Goal: Task Accomplishment & Management: Complete application form

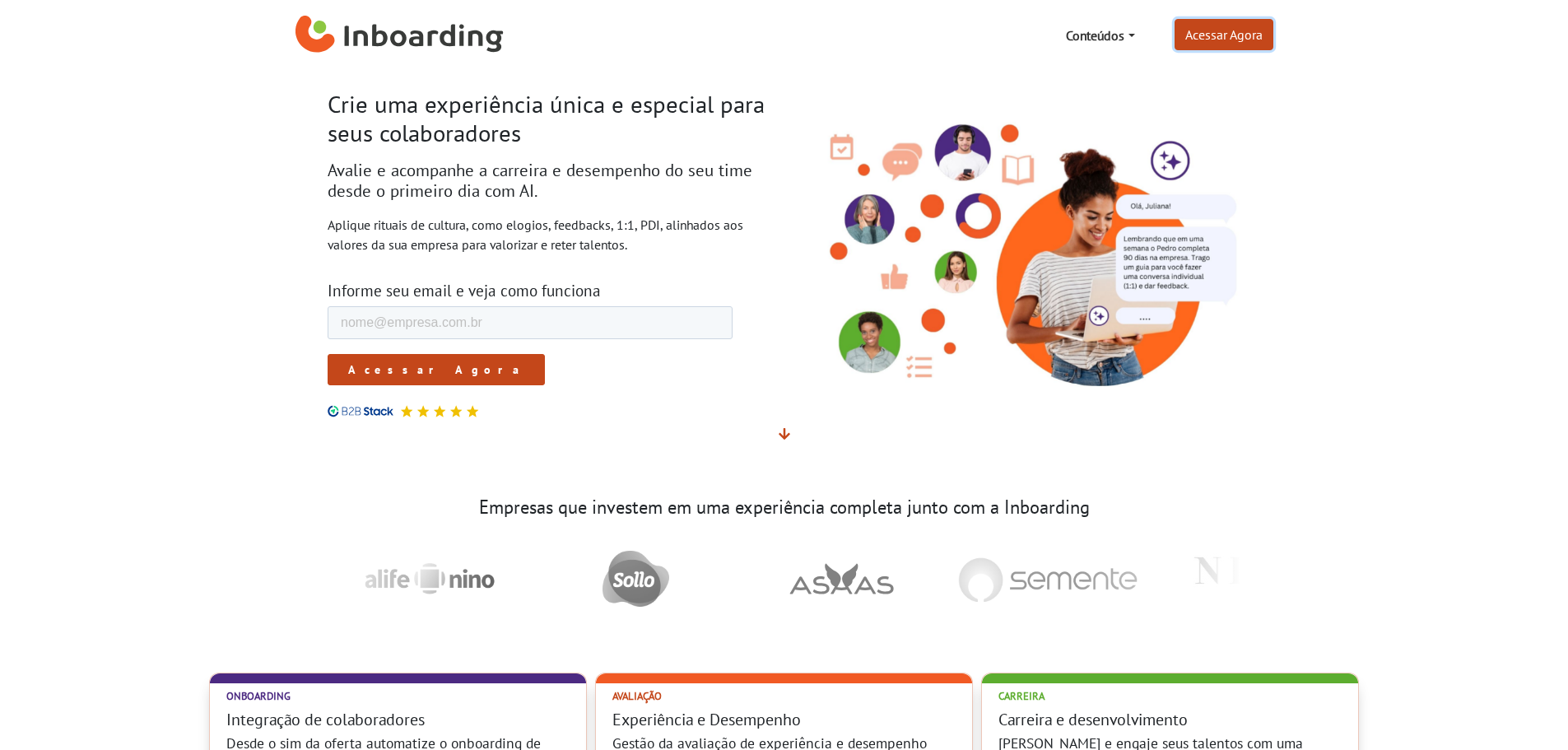
click at [1194, 45] on link "Acessar Agora" at bounding box center [1224, 34] width 99 height 31
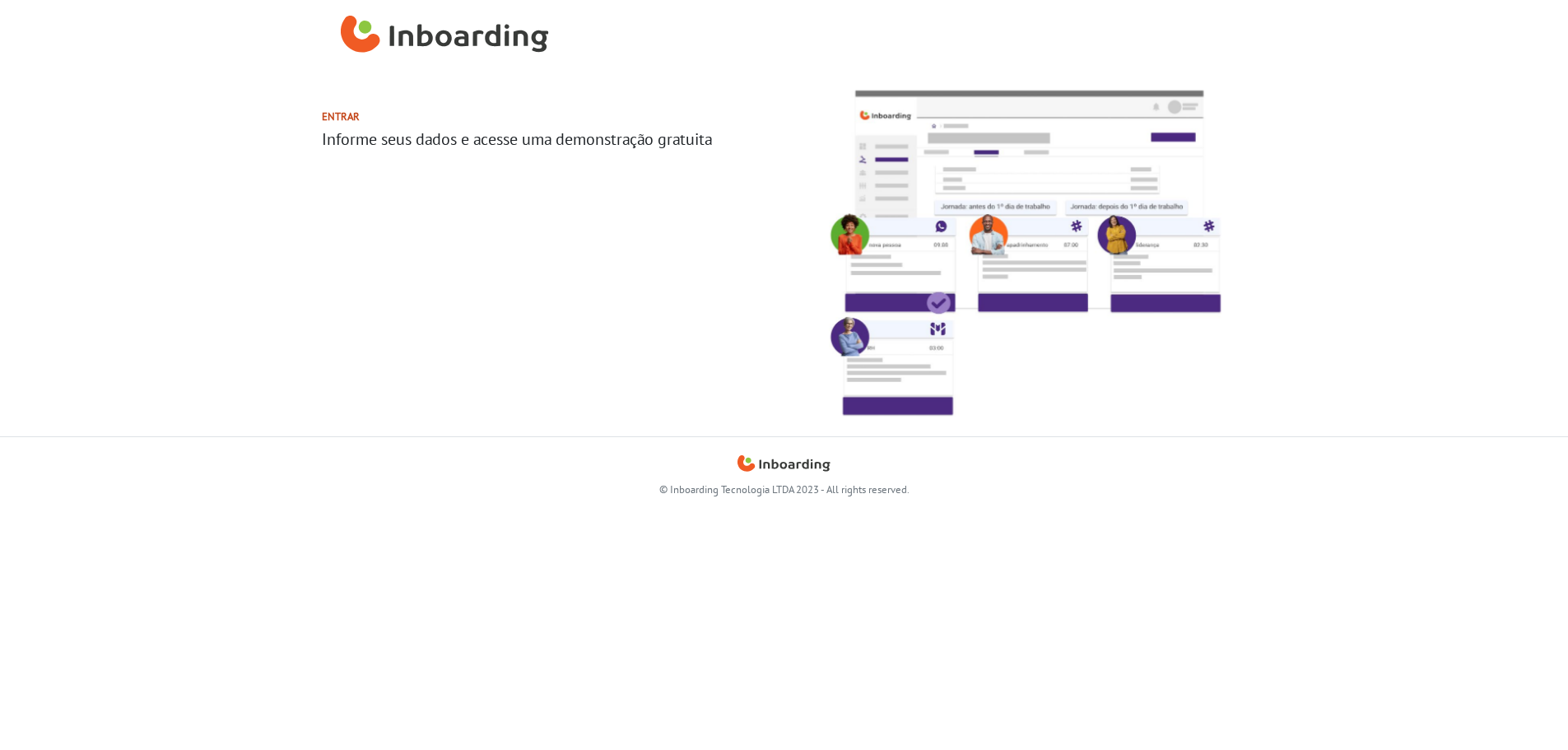
select select "BR"
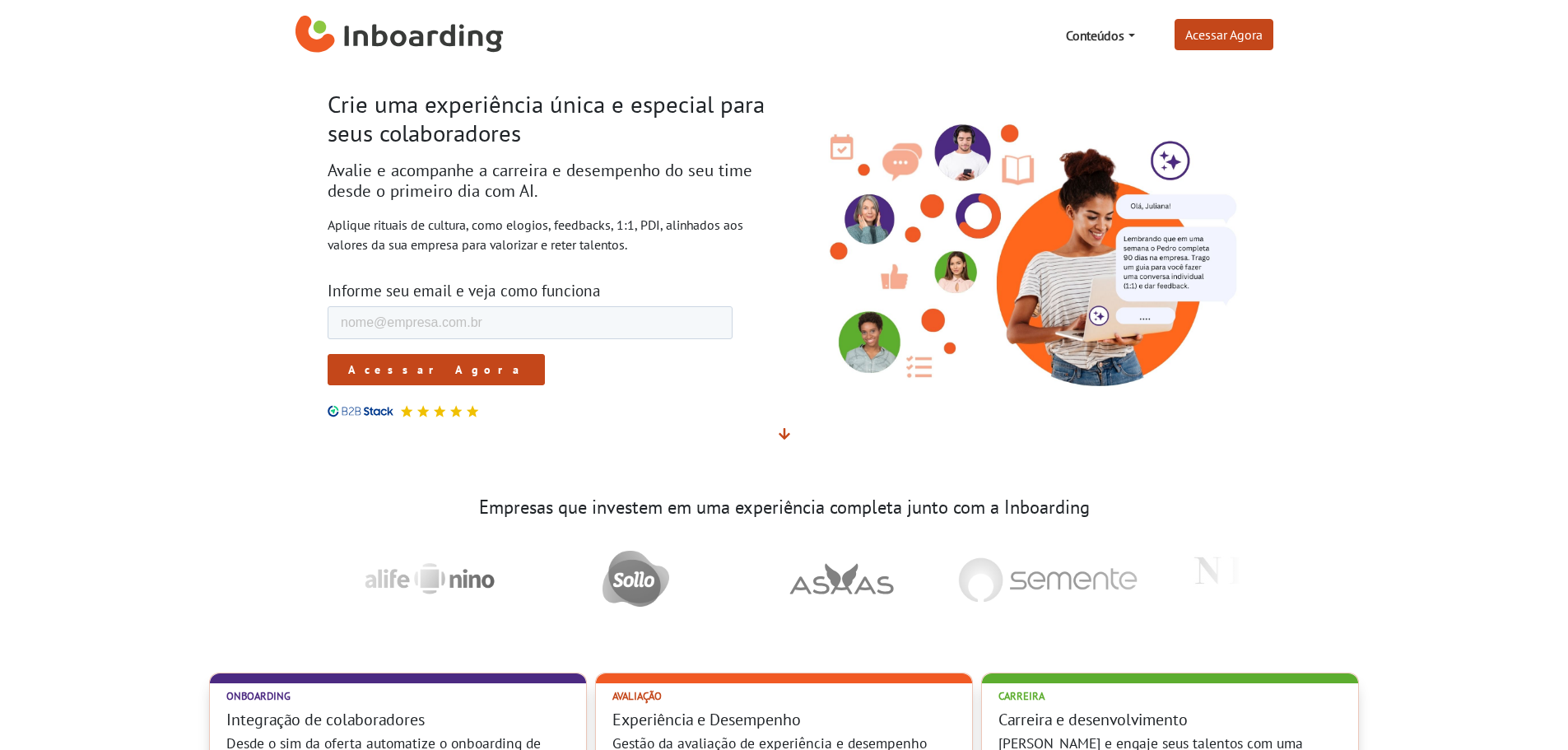
click at [420, 373] on input "Acessar Agora" at bounding box center [435, 369] width 217 height 31
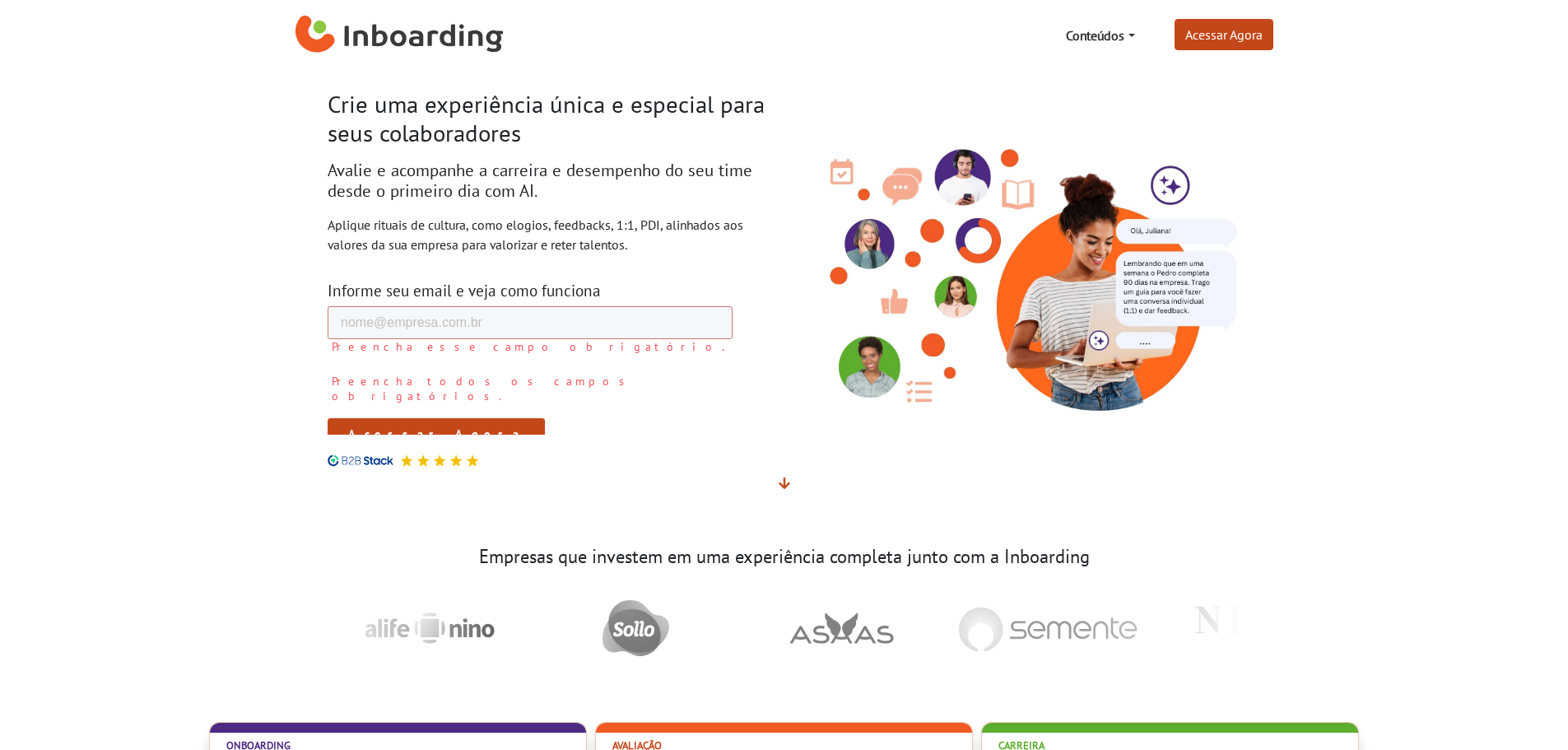
click at [456, 339] on label "Preencha esse campo obrigatório." at bounding box center [531, 346] width 401 height 15
click at [459, 325] on input "E-mail de trabalho *" at bounding box center [529, 322] width 405 height 33
click at [1125, 33] on link "Conteúdos" at bounding box center [1101, 35] width 81 height 33
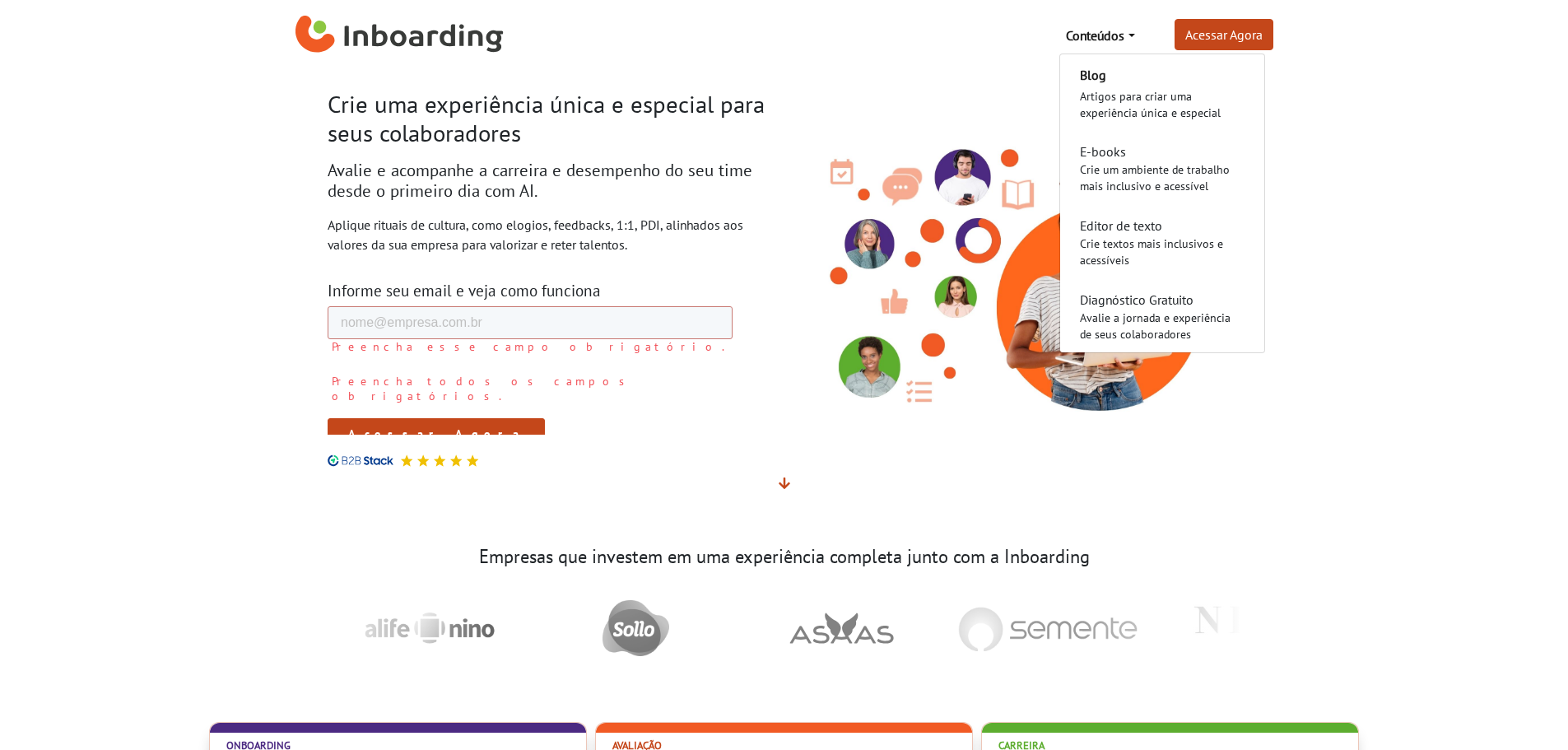
click at [1125, 33] on link "Conteúdos" at bounding box center [1101, 35] width 81 height 33
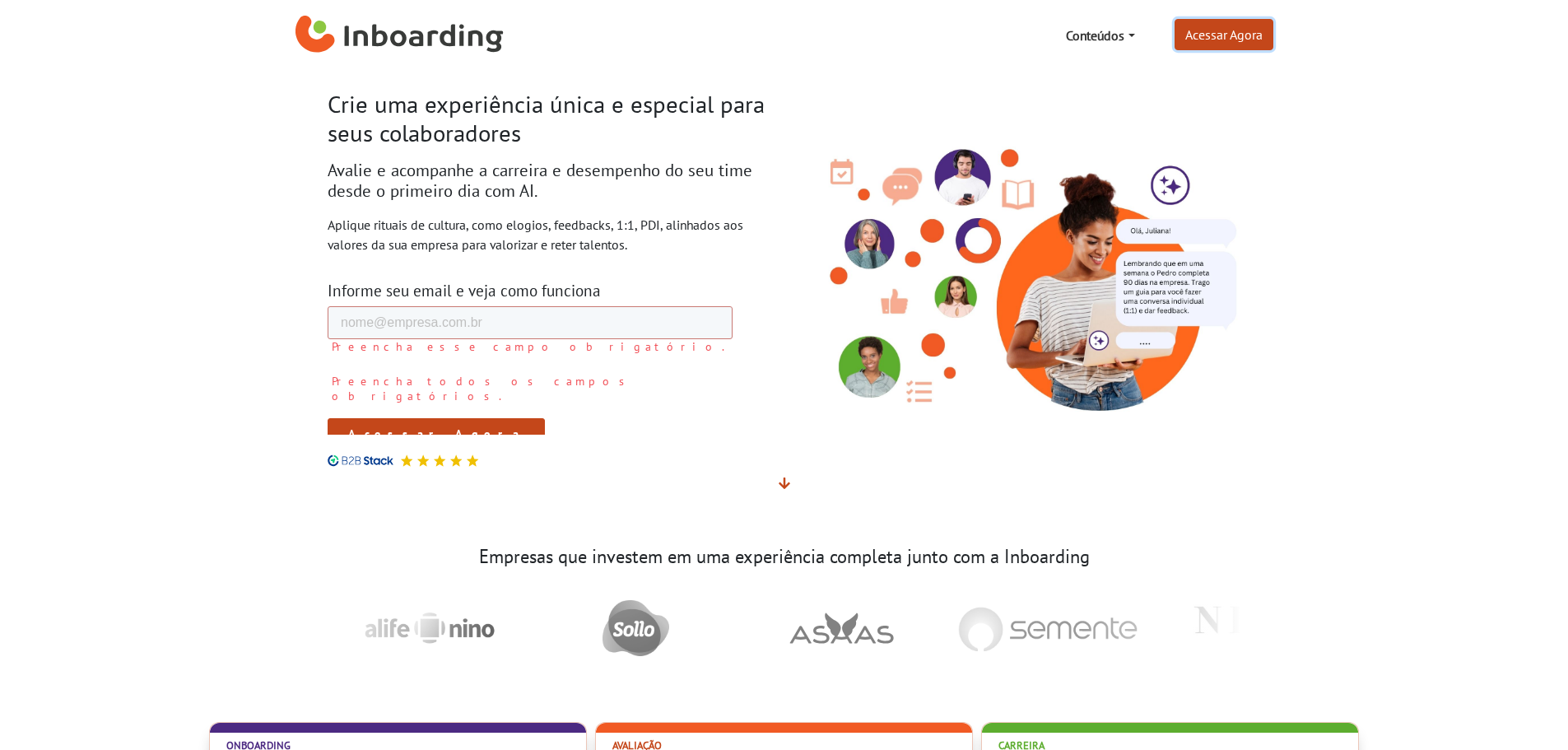
click at [1203, 19] on link "Acessar Agora" at bounding box center [1224, 34] width 99 height 31
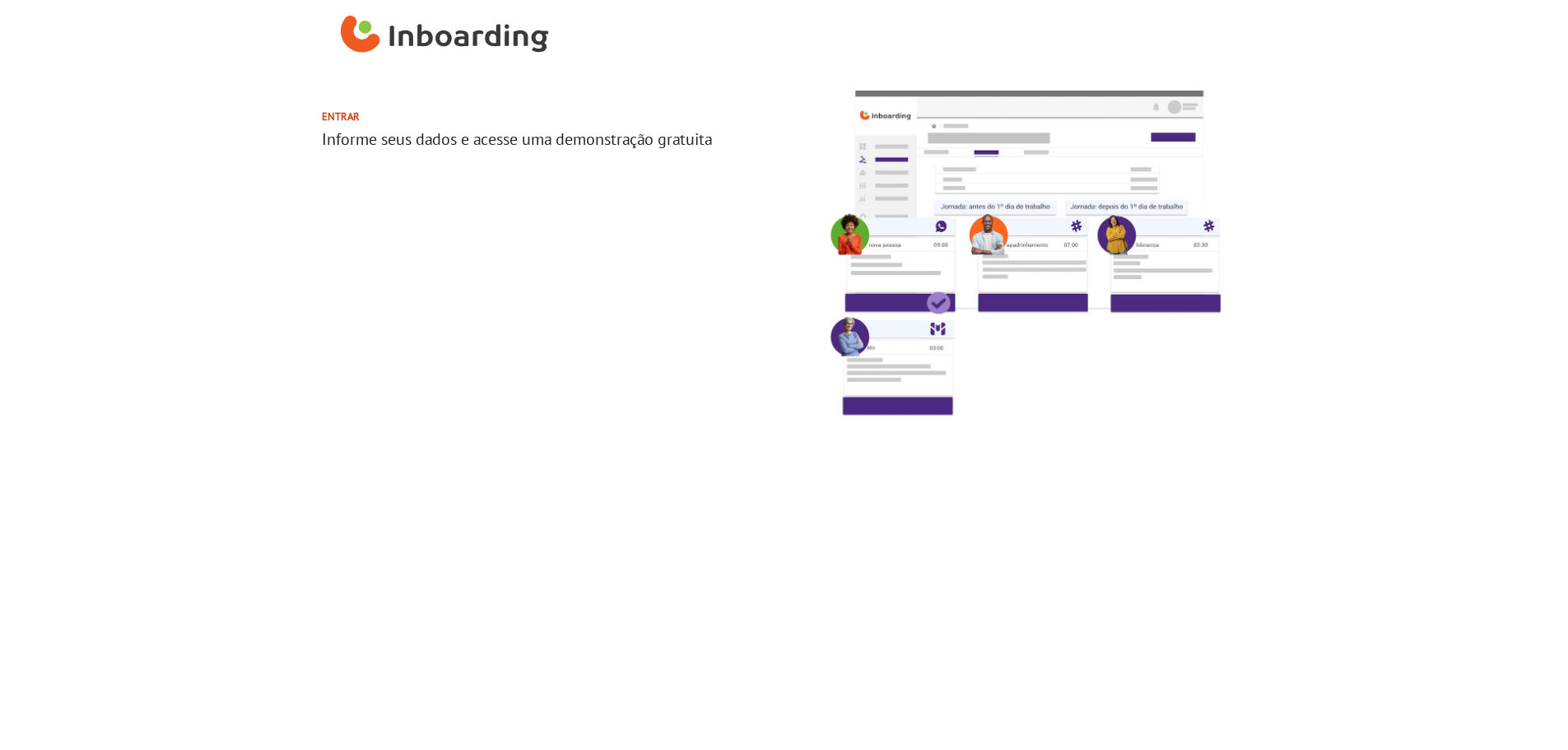
select select "BR"
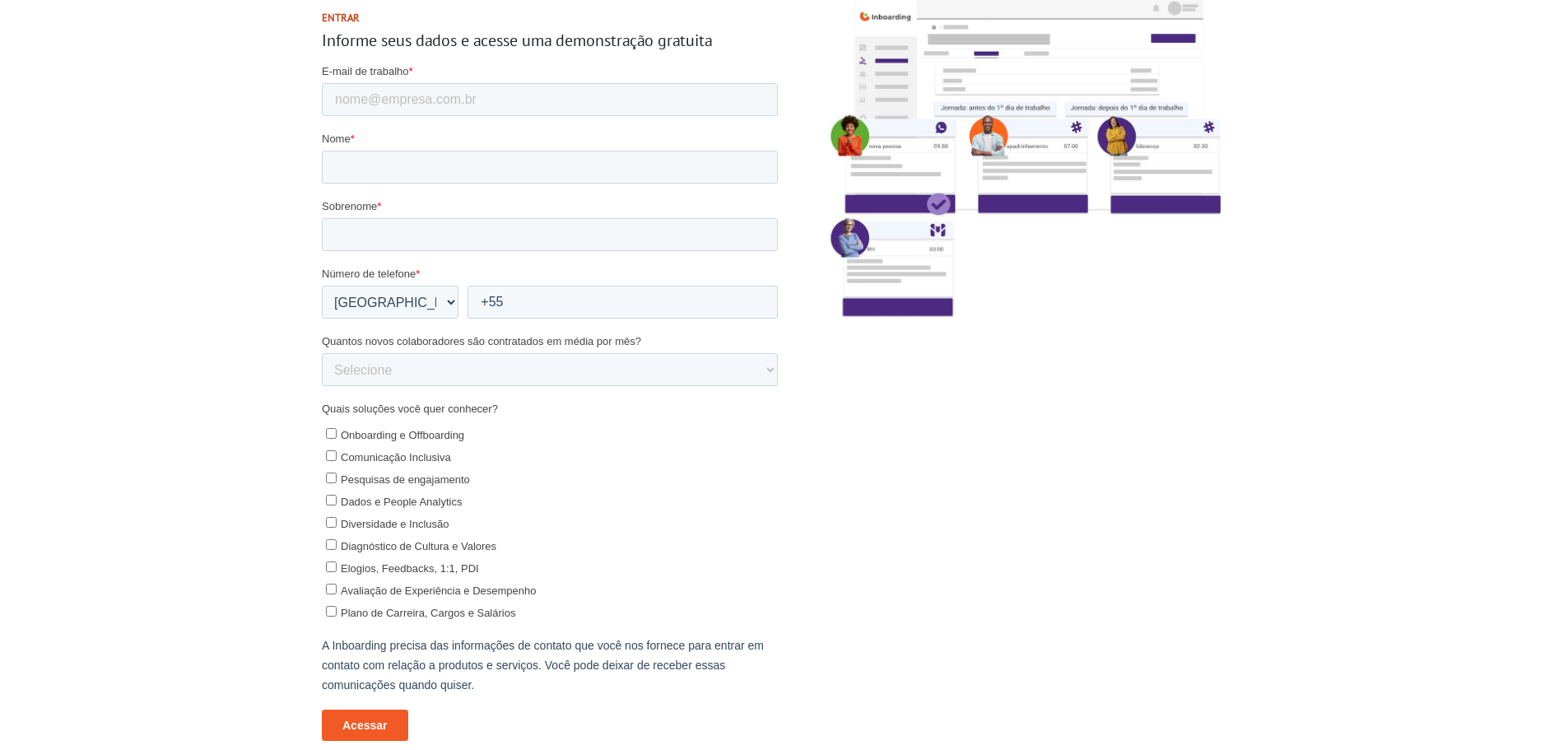
scroll to position [188, 0]
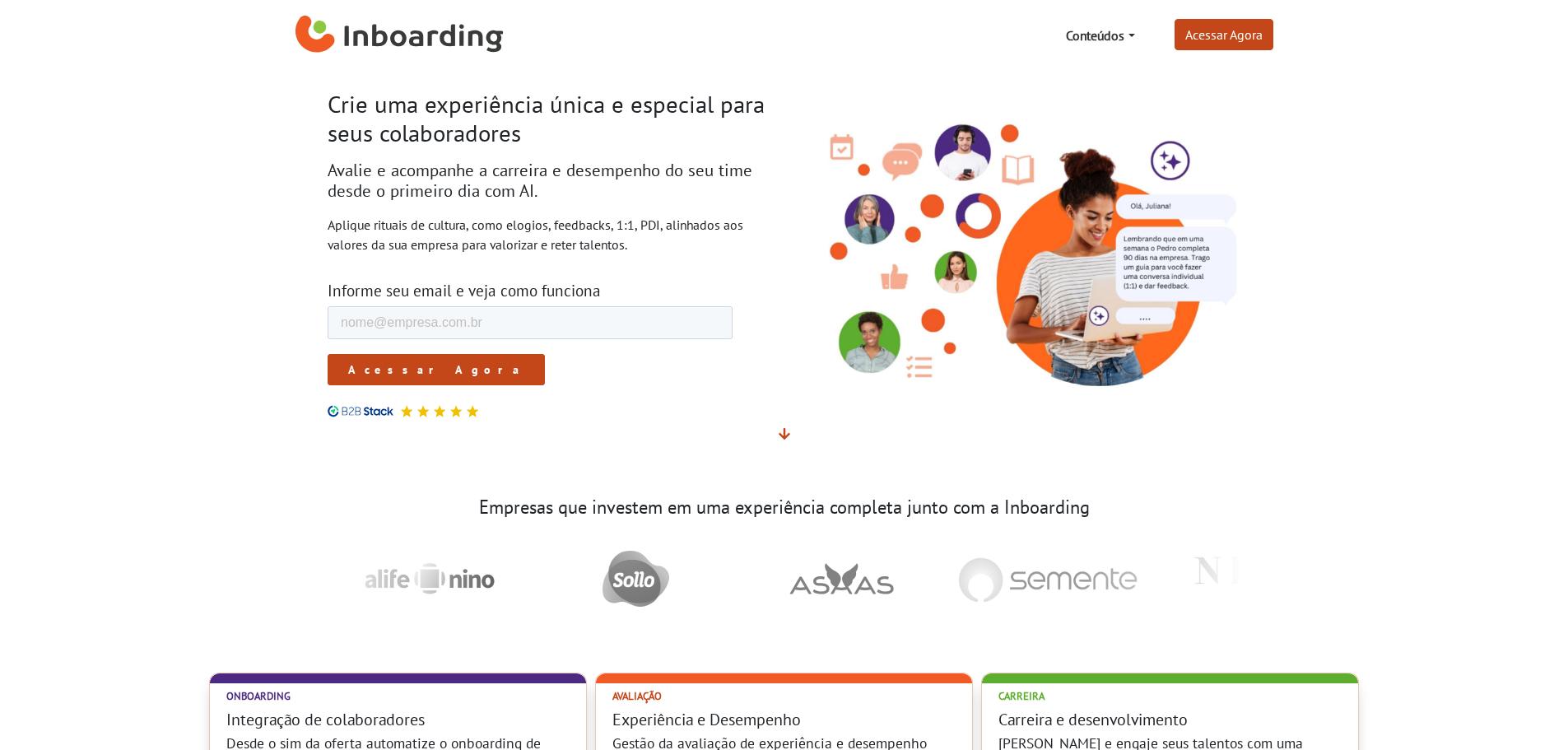
click at [382, 359] on input "Acessar Agora" at bounding box center [435, 369] width 217 height 31
